Goal: Find specific page/section: Find specific page/section

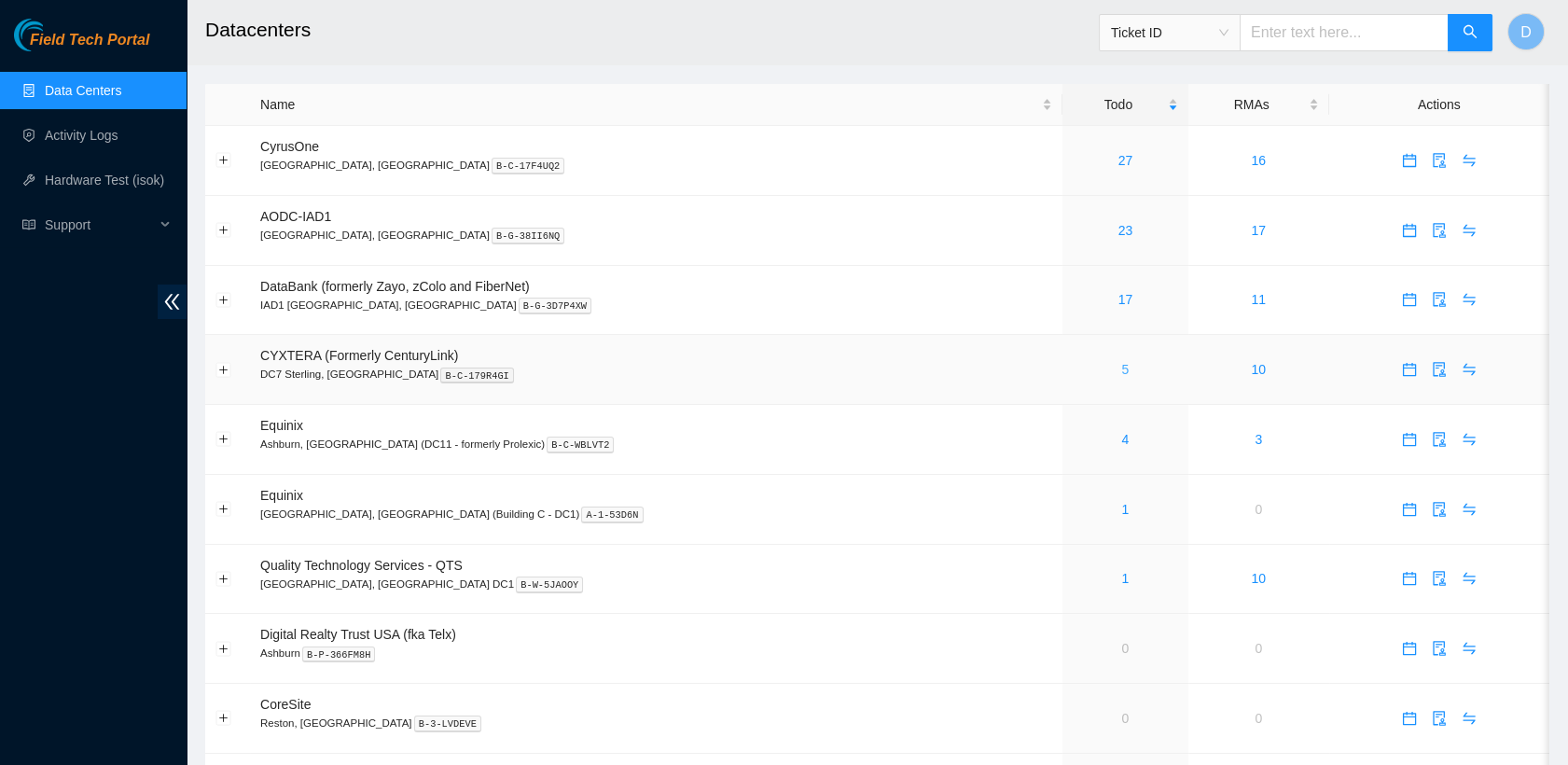
click at [1122, 374] on link "5" at bounding box center [1126, 369] width 8 height 15
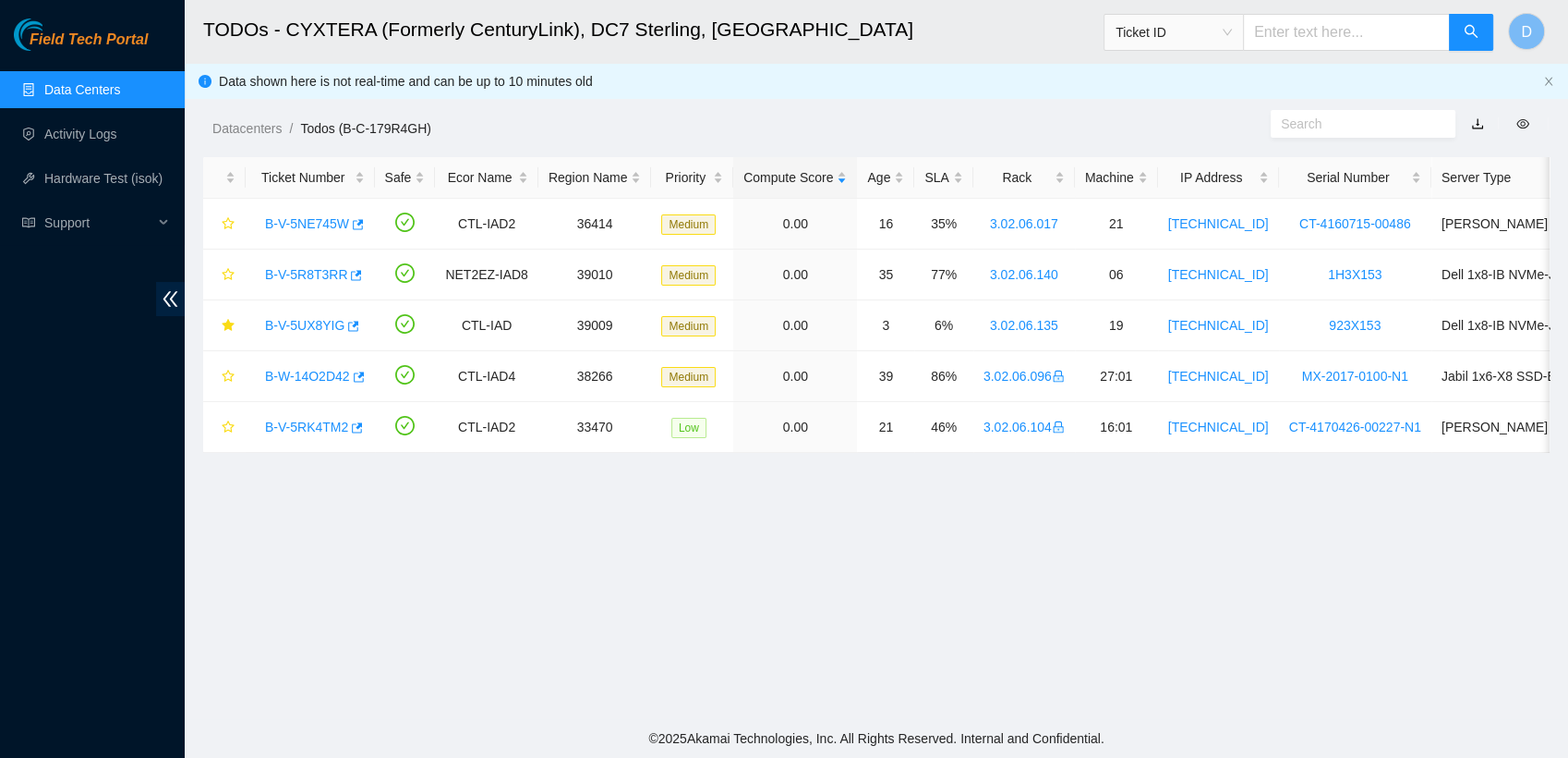
click at [101, 87] on link "Data Centers" at bounding box center [81, 89] width 76 height 15
